Goal: Find contact information: Find contact information

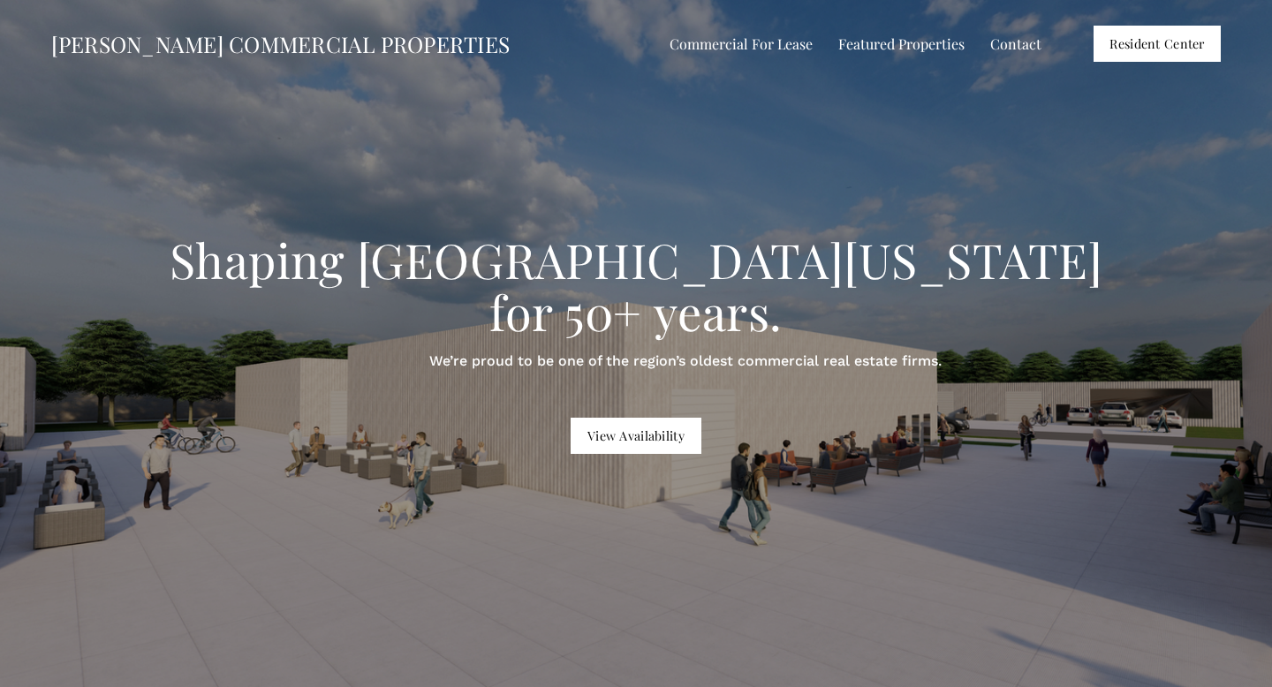
click at [1020, 39] on link "Contact" at bounding box center [1015, 44] width 51 height 26
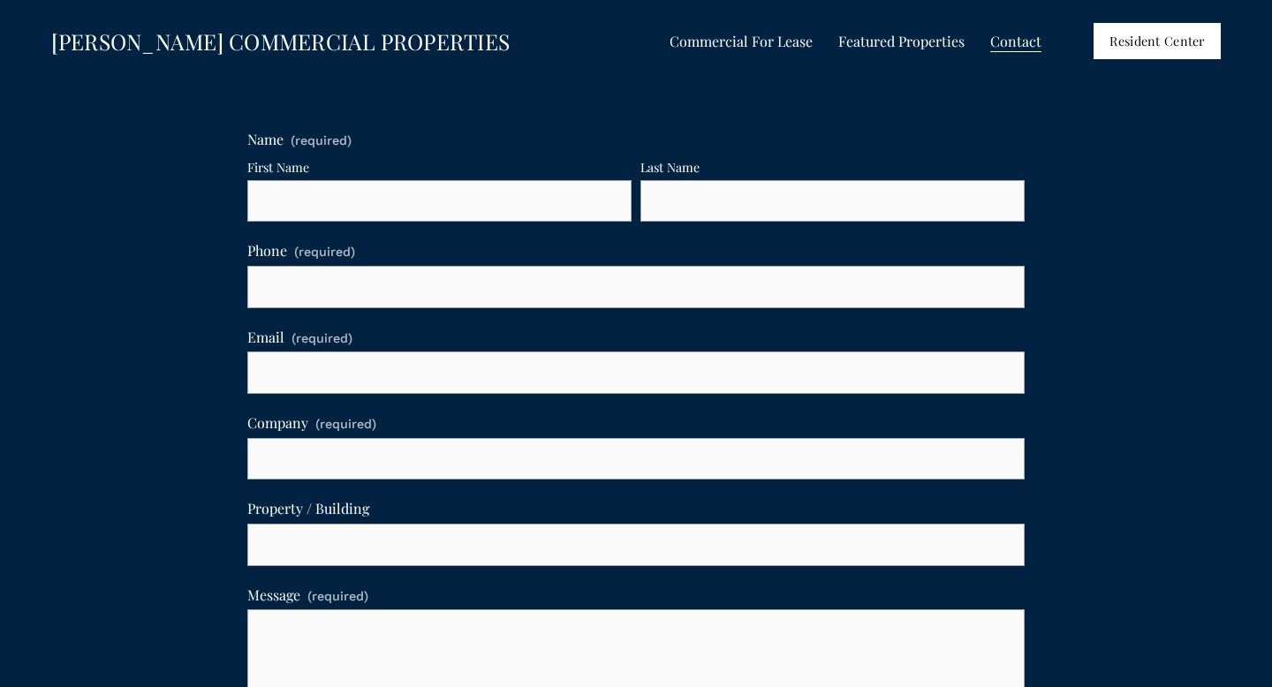
scroll to position [958, 0]
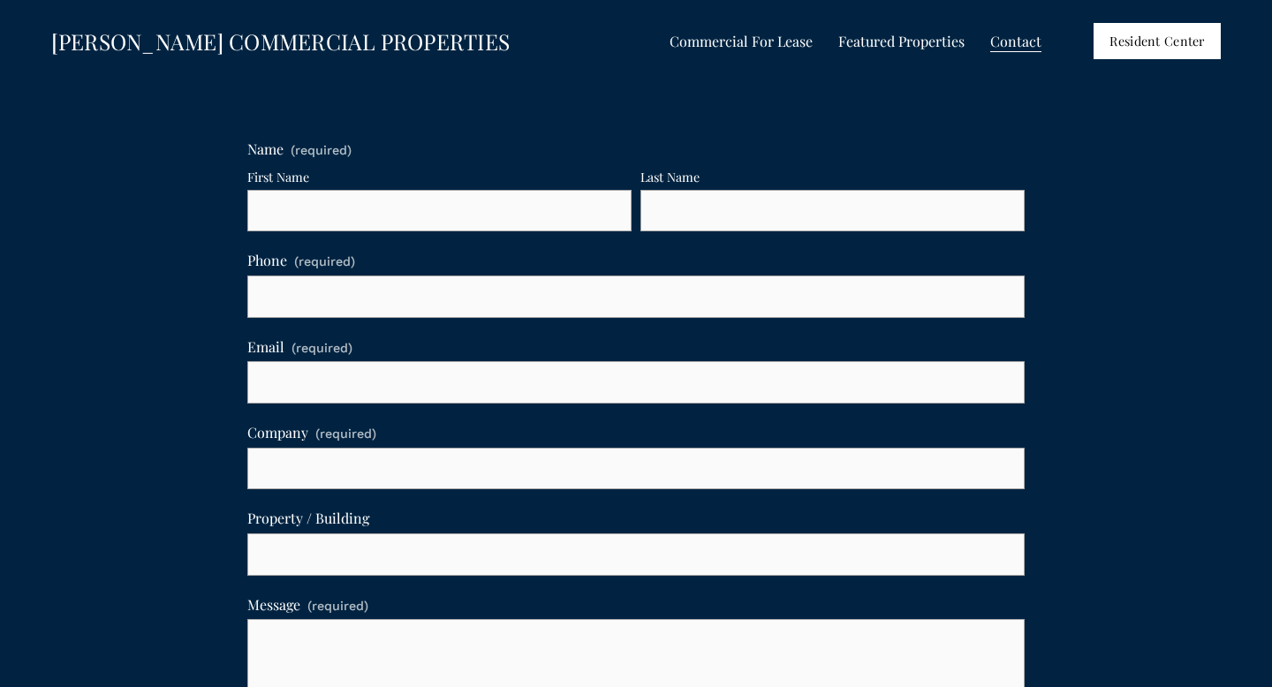
click at [136, 47] on link "[PERSON_NAME] COMMERCIAL PROPERTIES" at bounding box center [280, 41] width 459 height 29
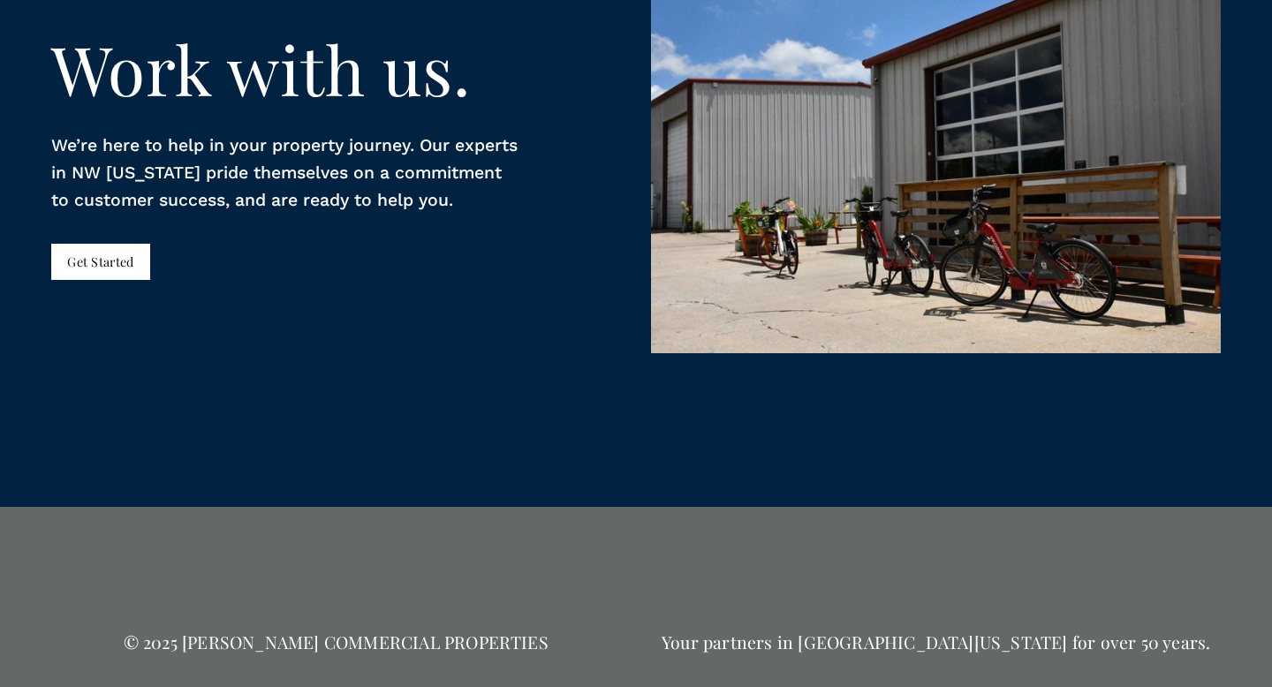
scroll to position [3279, 0]
